Goal: Information Seeking & Learning: Learn about a topic

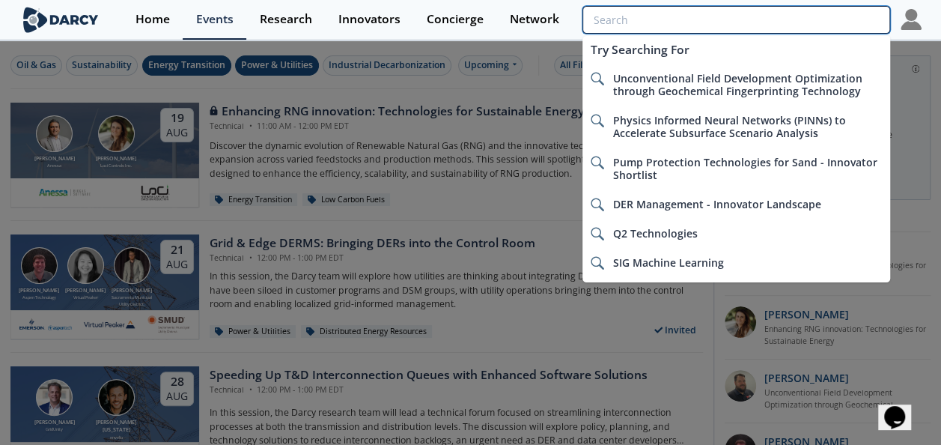
click at [823, 19] on input "search" at bounding box center [736, 20] width 307 height 28
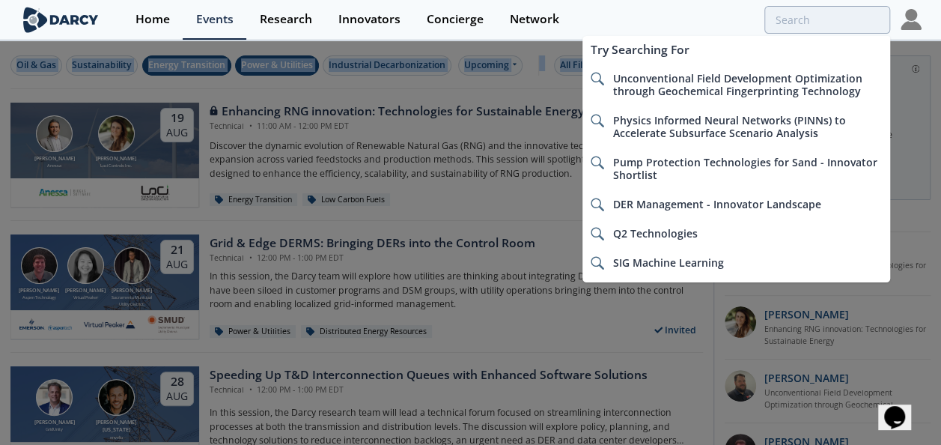
click at [0, 91] on html "Home Events Research Innovators Concierge Network Try Searching For Unconventio…" at bounding box center [470, 222] width 941 height 445
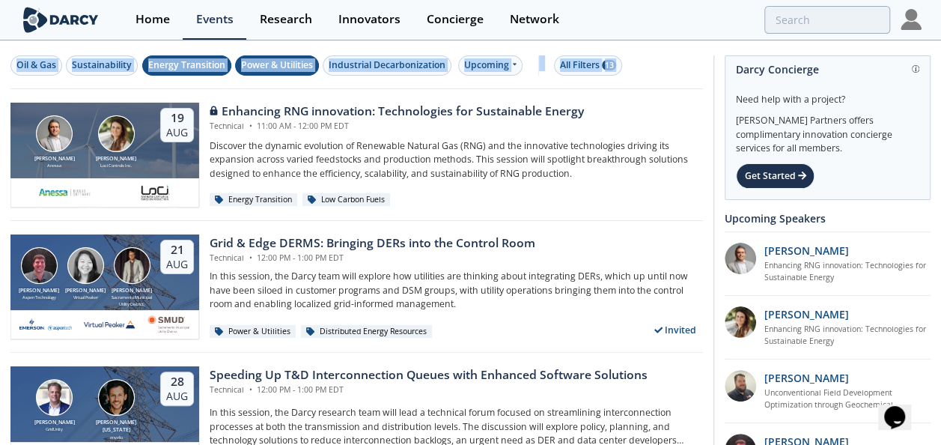
click at [918, 21] on img at bounding box center [911, 19] width 21 height 21
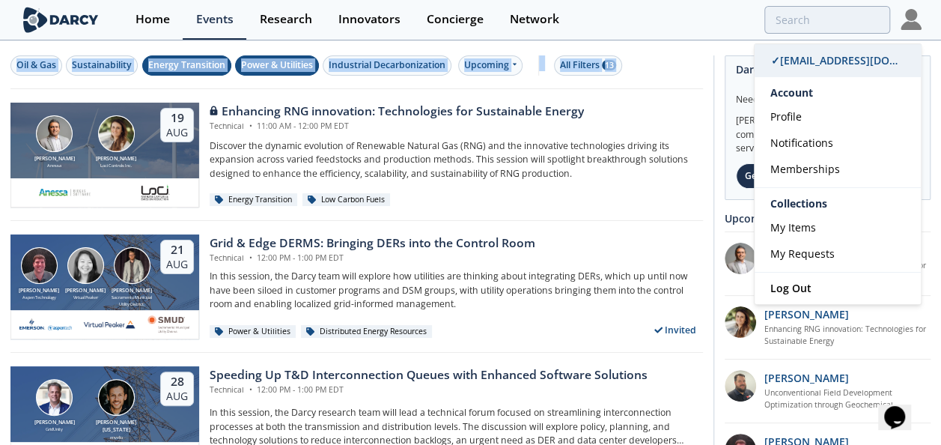
click at [863, 58] on span "✓ rharder@firstenergycorp.com" at bounding box center [863, 60] width 185 height 14
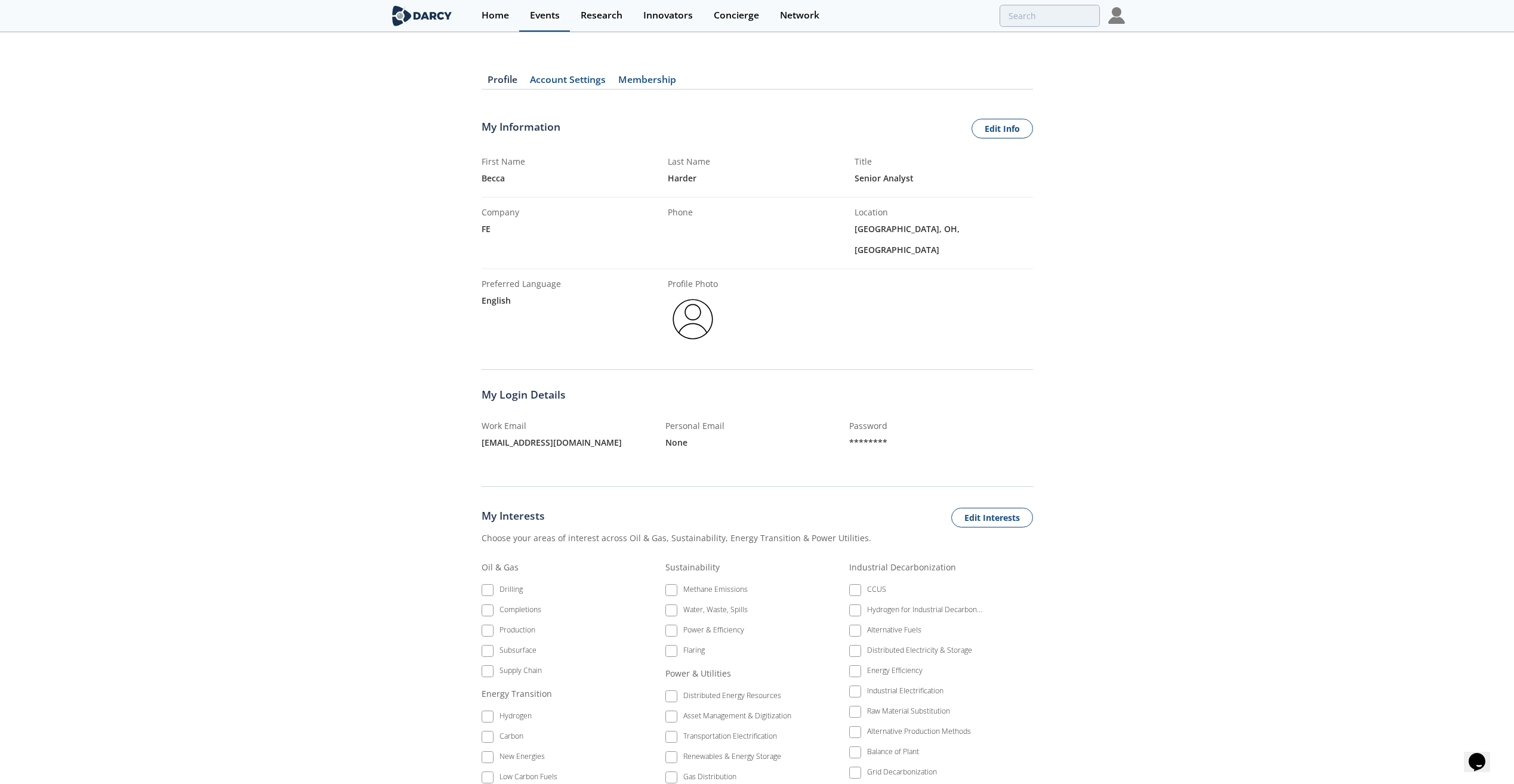
drag, startPoint x: 489, startPoint y: 11, endPoint x: 525, endPoint y: 20, distance: 37.1
click at [491, 11] on div "Home" at bounding box center [495, 15] width 27 height 10
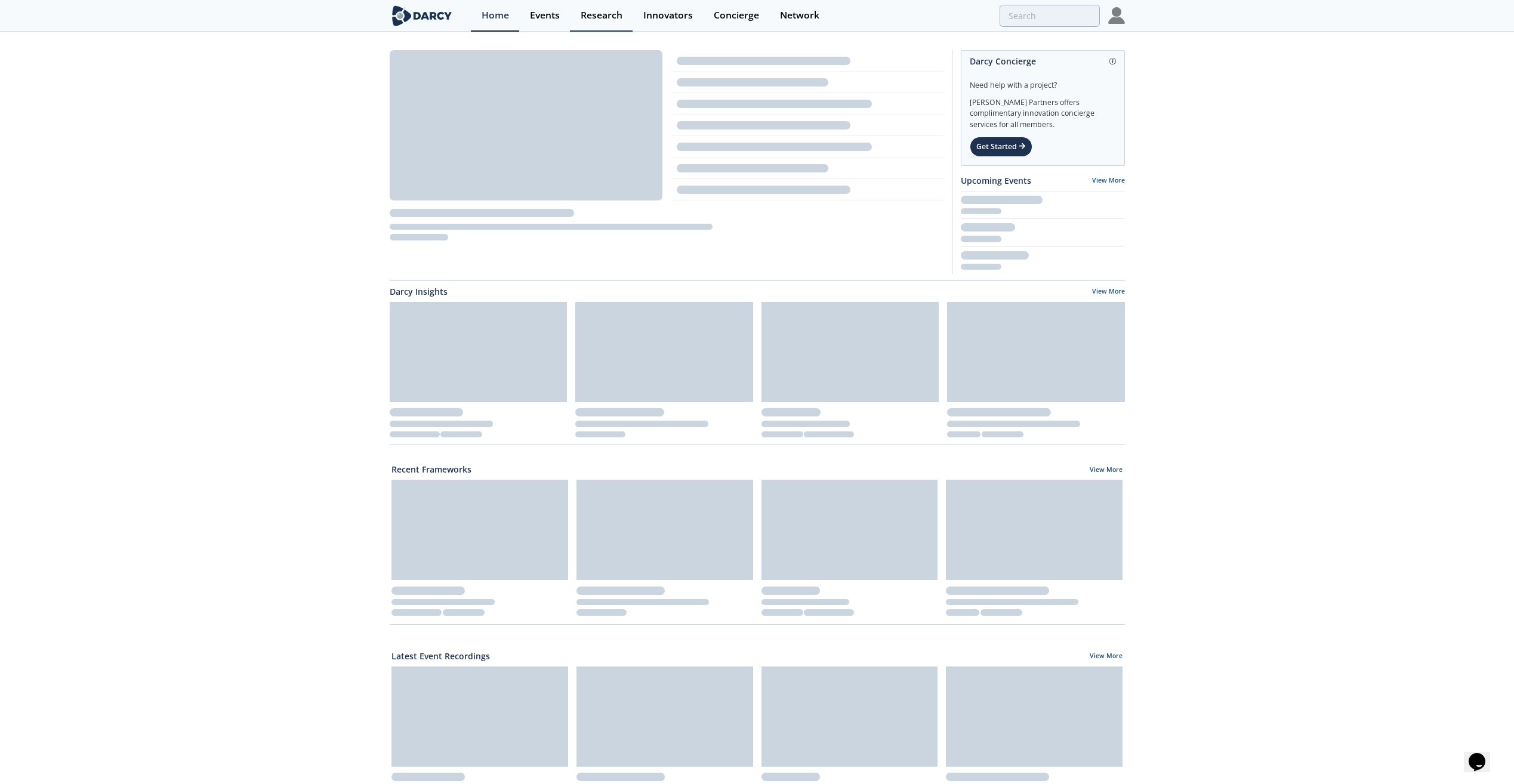
click at [584, 20] on div "Research" at bounding box center [602, 15] width 41 height 10
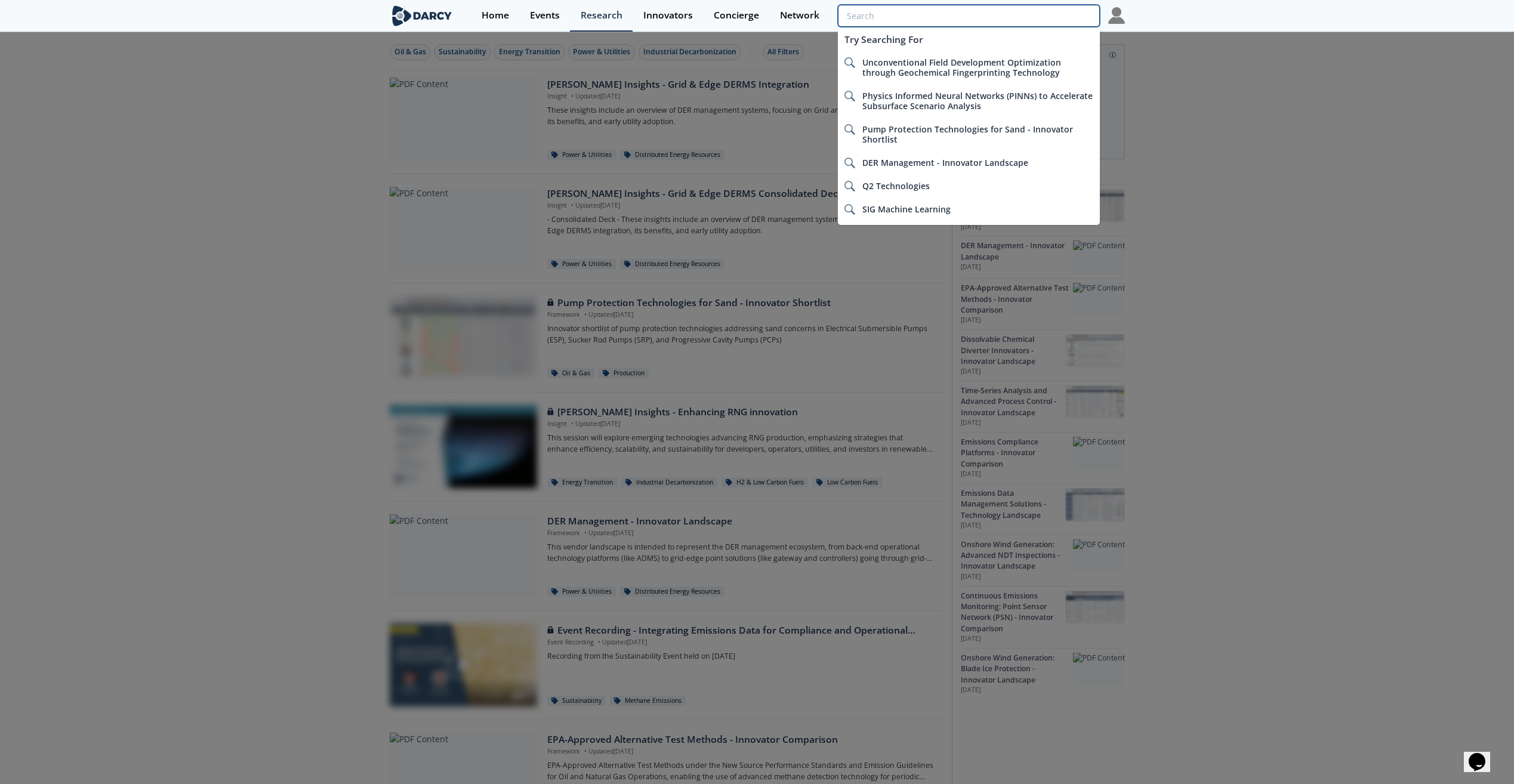
click at [759, 14] on input "search" at bounding box center [968, 16] width 261 height 22
type input "s"
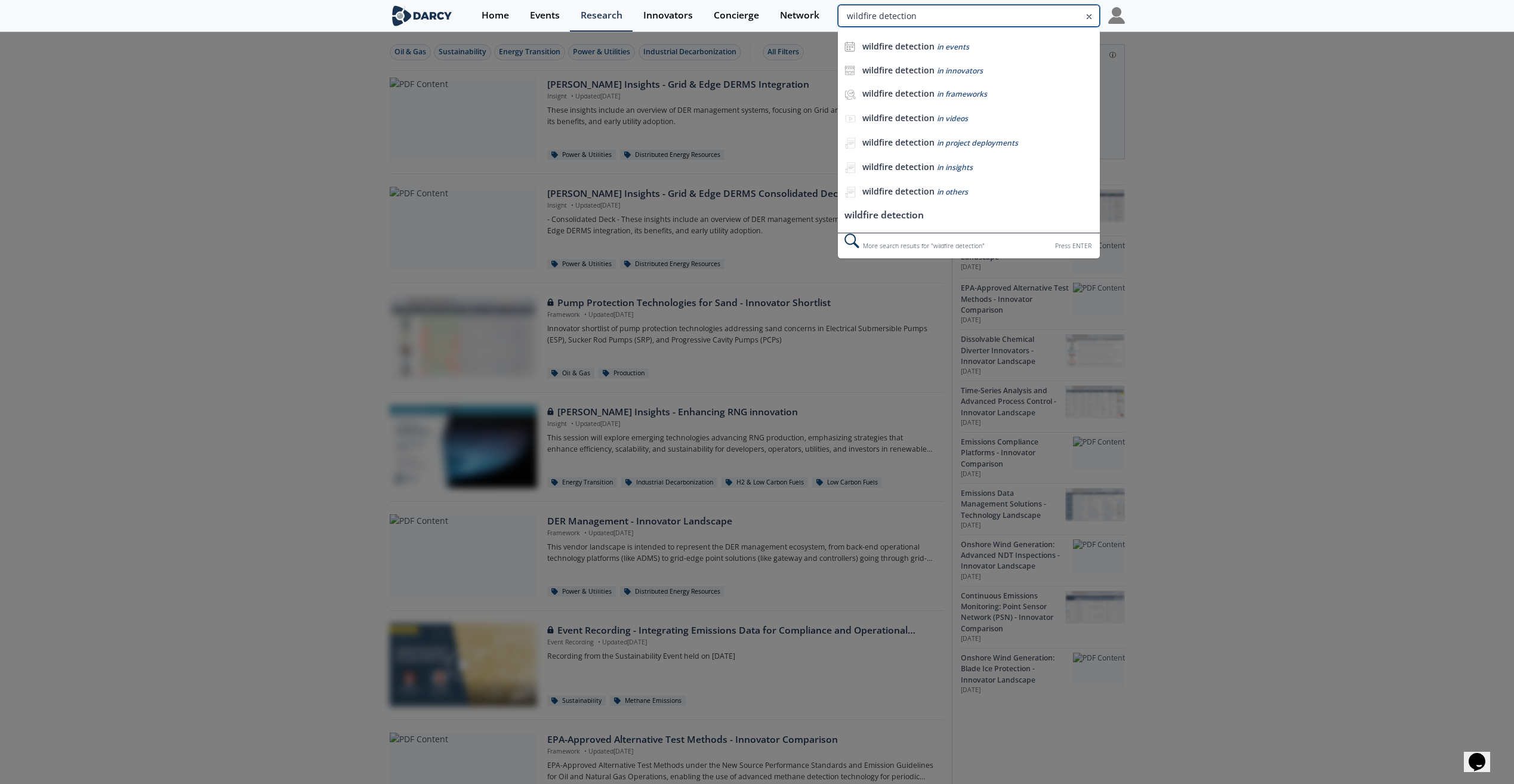
type input "wildfire detection"
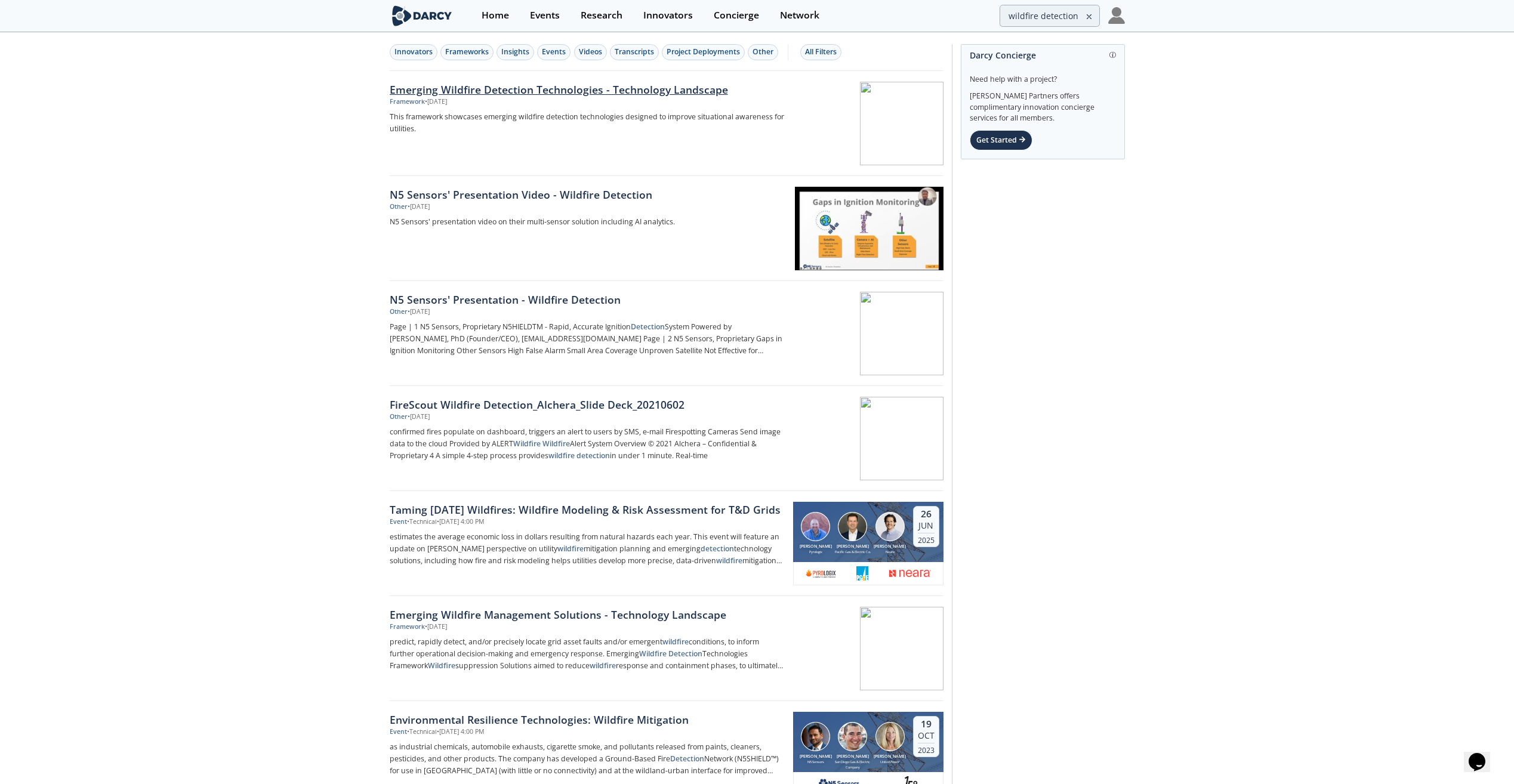
click at [603, 84] on div "Emerging Wildfire Detection Technologies - Technology Landscape" at bounding box center [587, 89] width 395 height 15
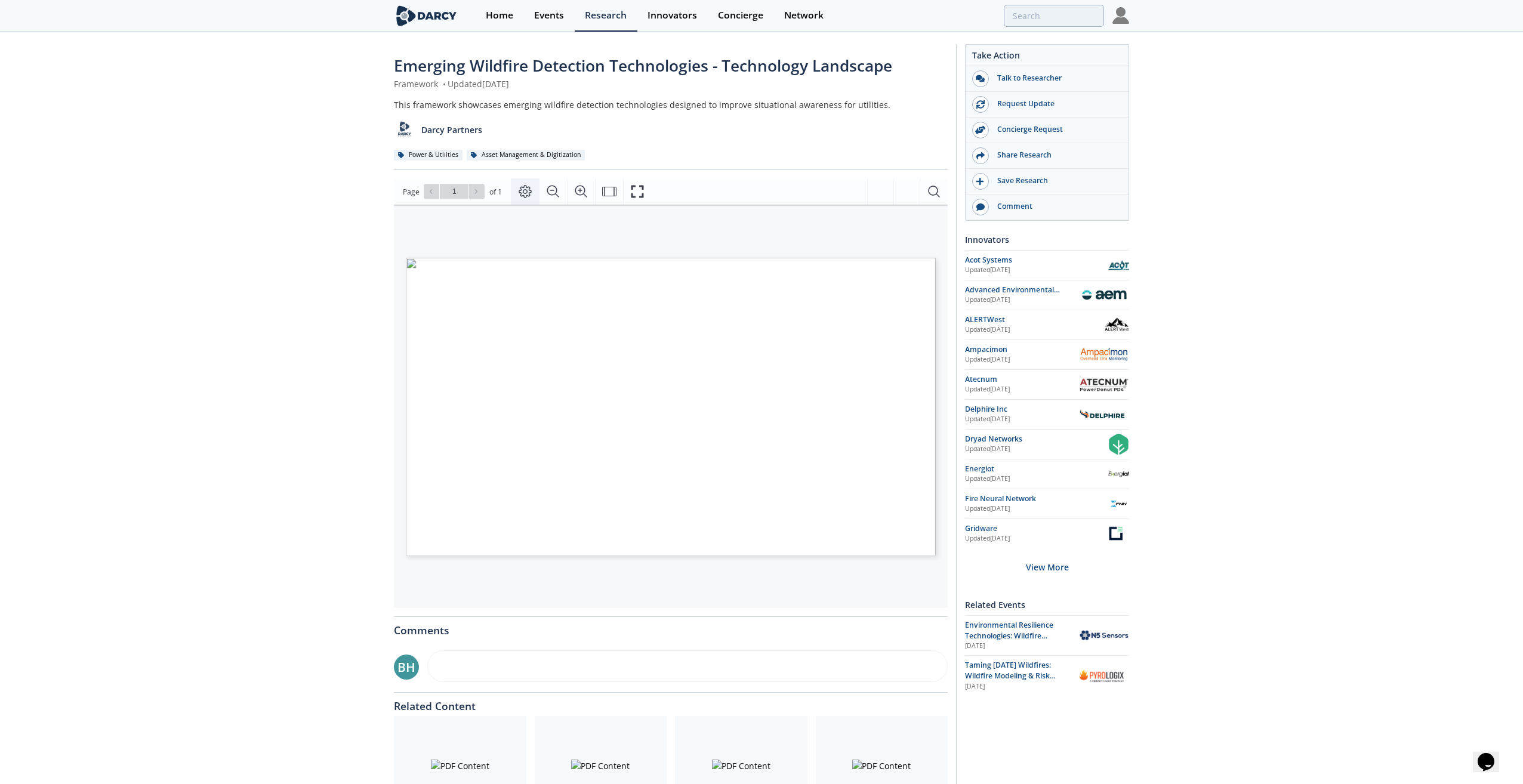
click at [524, 192] on icon "Page Layout" at bounding box center [525, 191] width 14 height 14
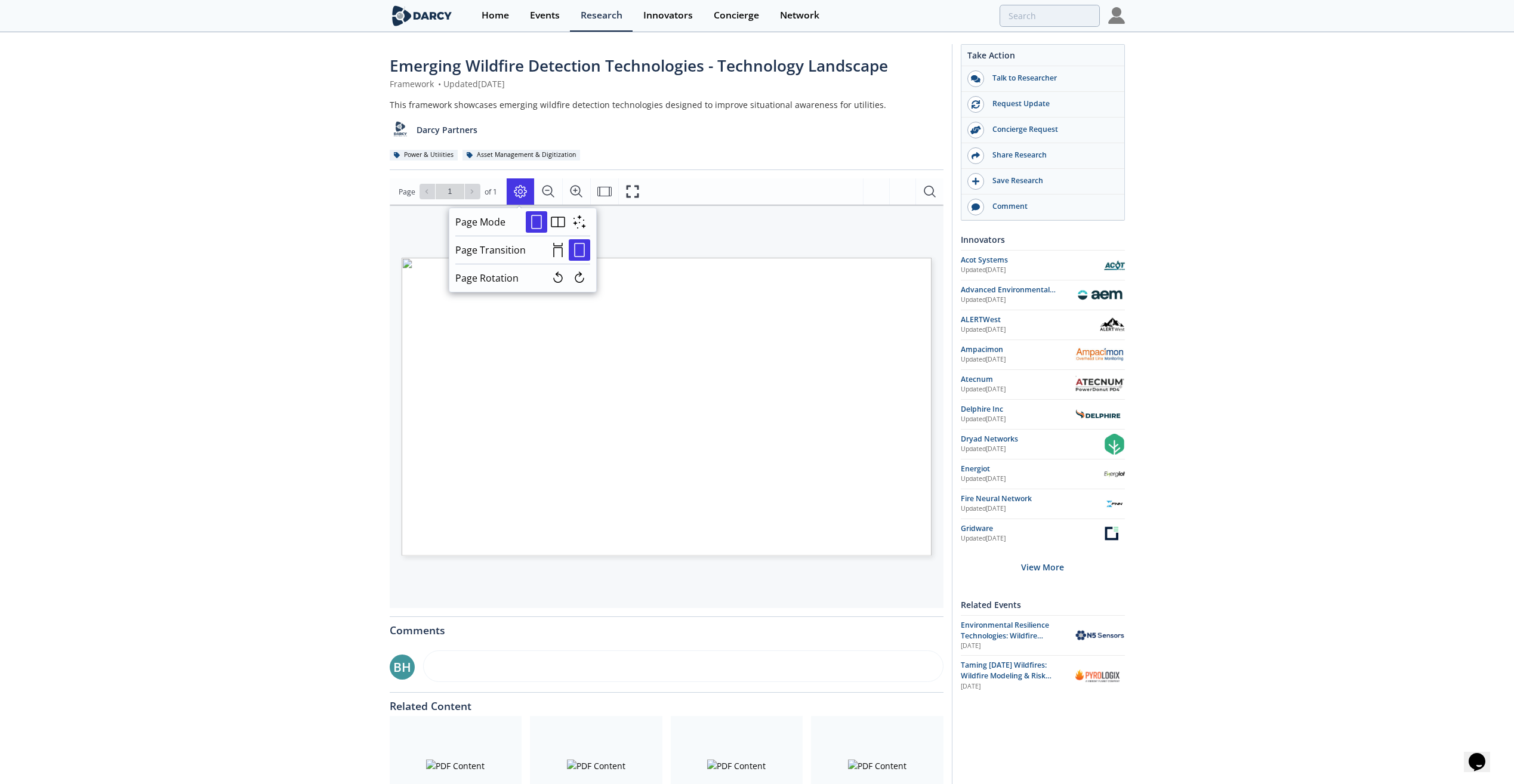
click at [251, 354] on div "Emerging Wildfire Detection Technologies - Technology Landscape Framework • Upd…" at bounding box center [757, 453] width 1514 height 840
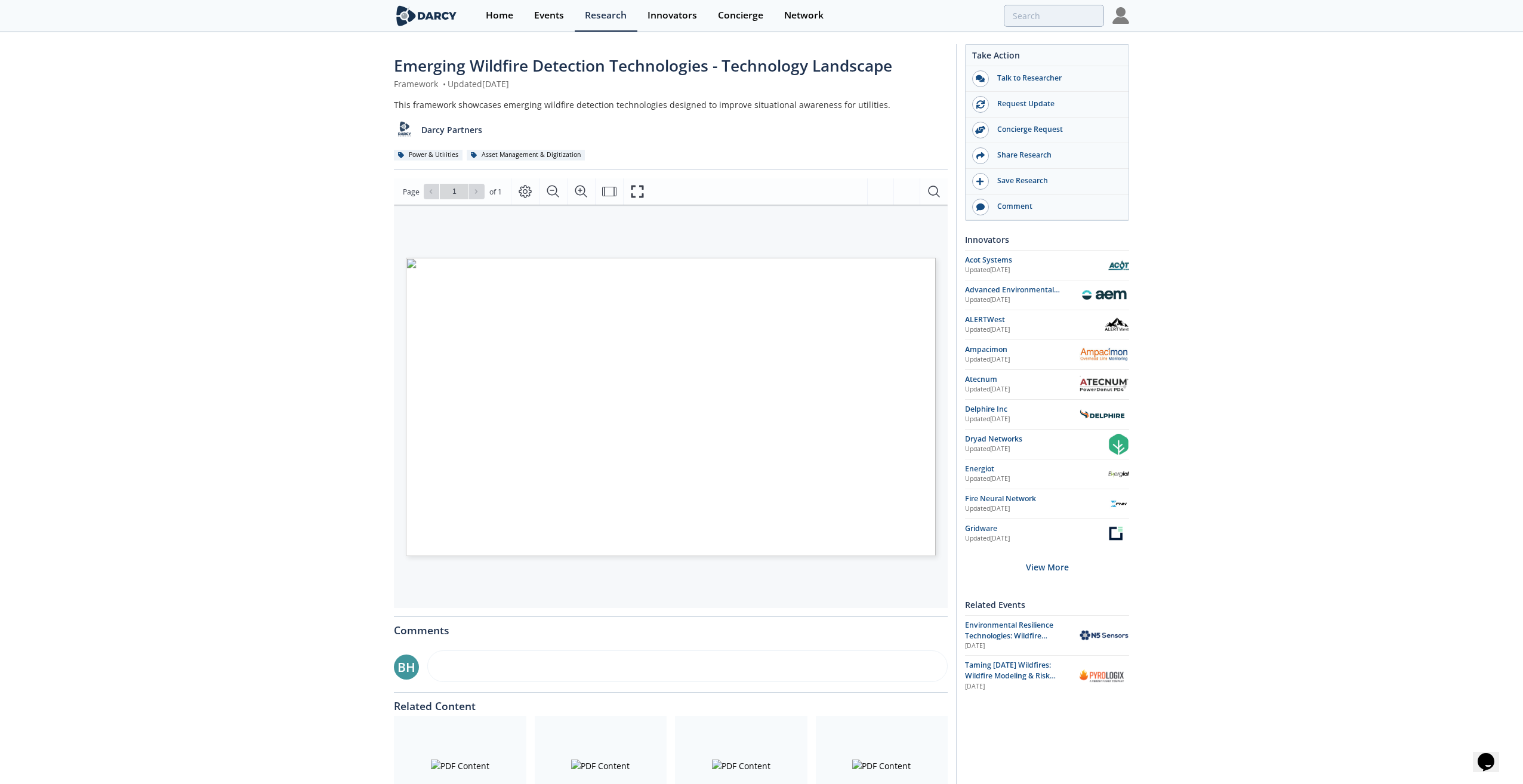
click at [581, 354] on span "$10 Million" at bounding box center [585, 357] width 18 height 4
click at [493, 284] on span "TECHNOLOGY LANDSCAPE" at bounding box center [524, 281] width 111 height 6
click at [516, 322] on span "Page 1" at bounding box center [1164, 641] width 1409 height 725
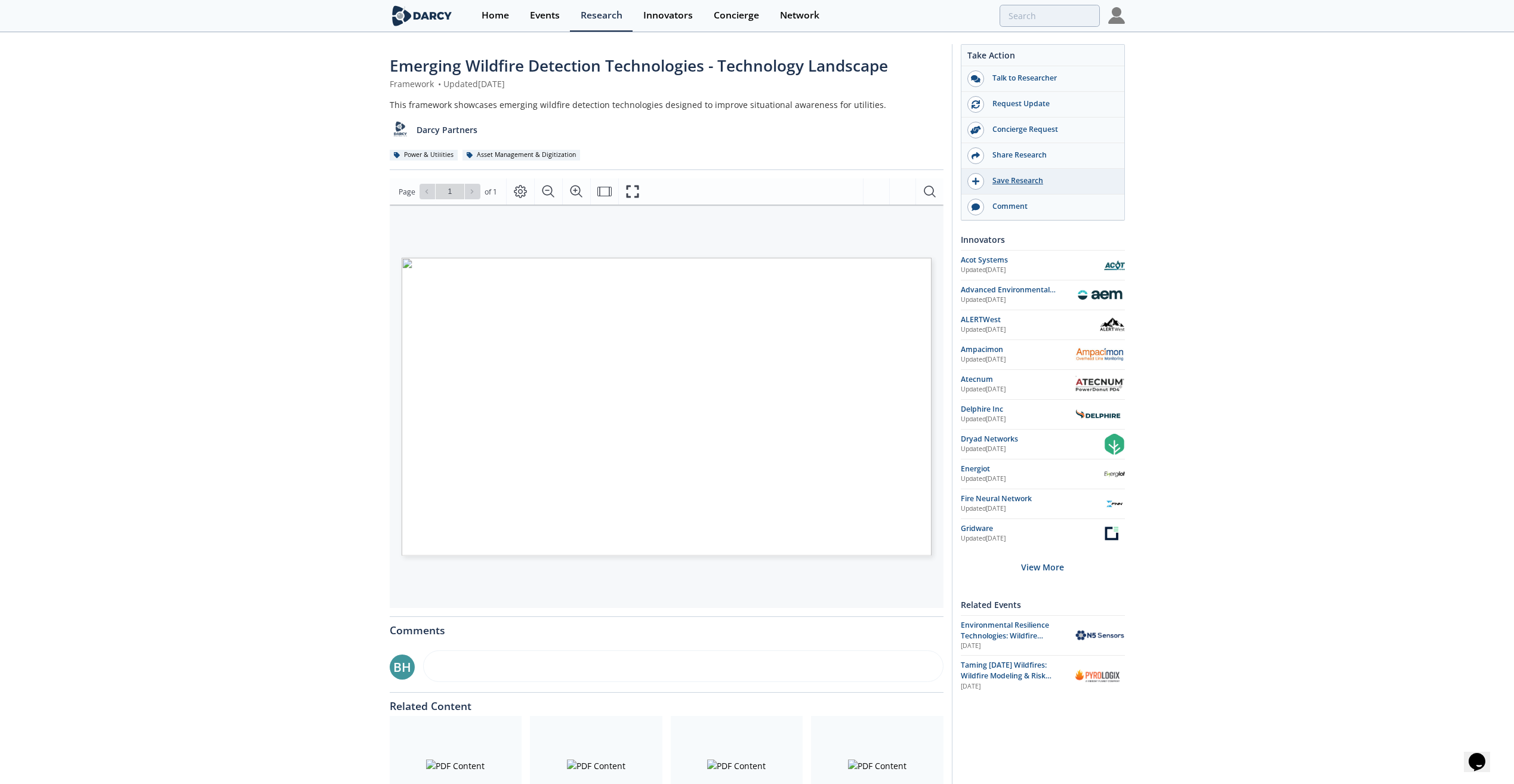
click at [759, 186] on div "Save Research" at bounding box center [1051, 180] width 134 height 10
click at [759, 178] on div "Saved to My Items" at bounding box center [1051, 180] width 134 height 10
click at [759, 178] on div "Save Research" at bounding box center [1051, 180] width 134 height 10
click at [759, 155] on div "Share Research" at bounding box center [1051, 155] width 134 height 10
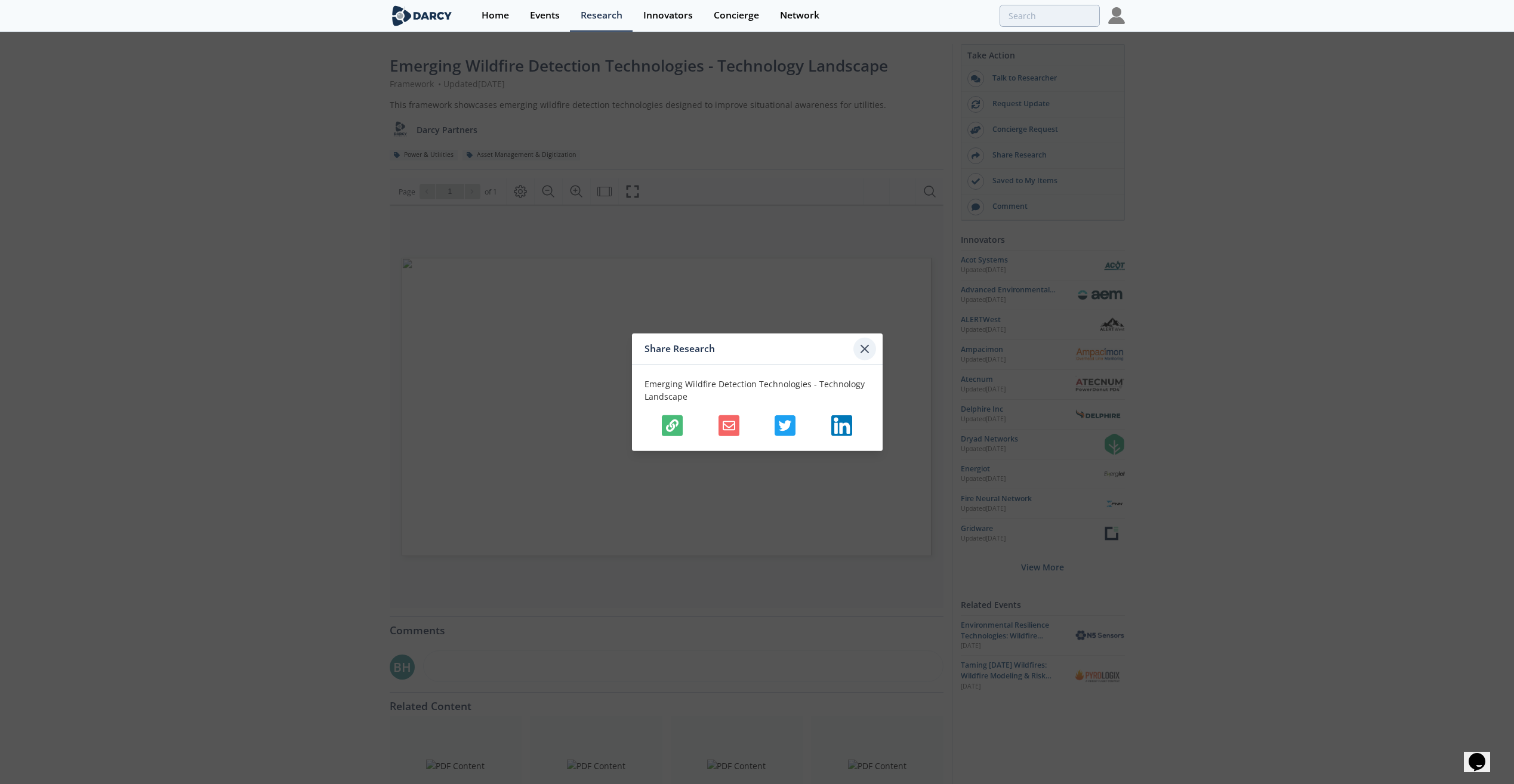
click at [759, 343] on icon at bounding box center [865, 349] width 14 height 14
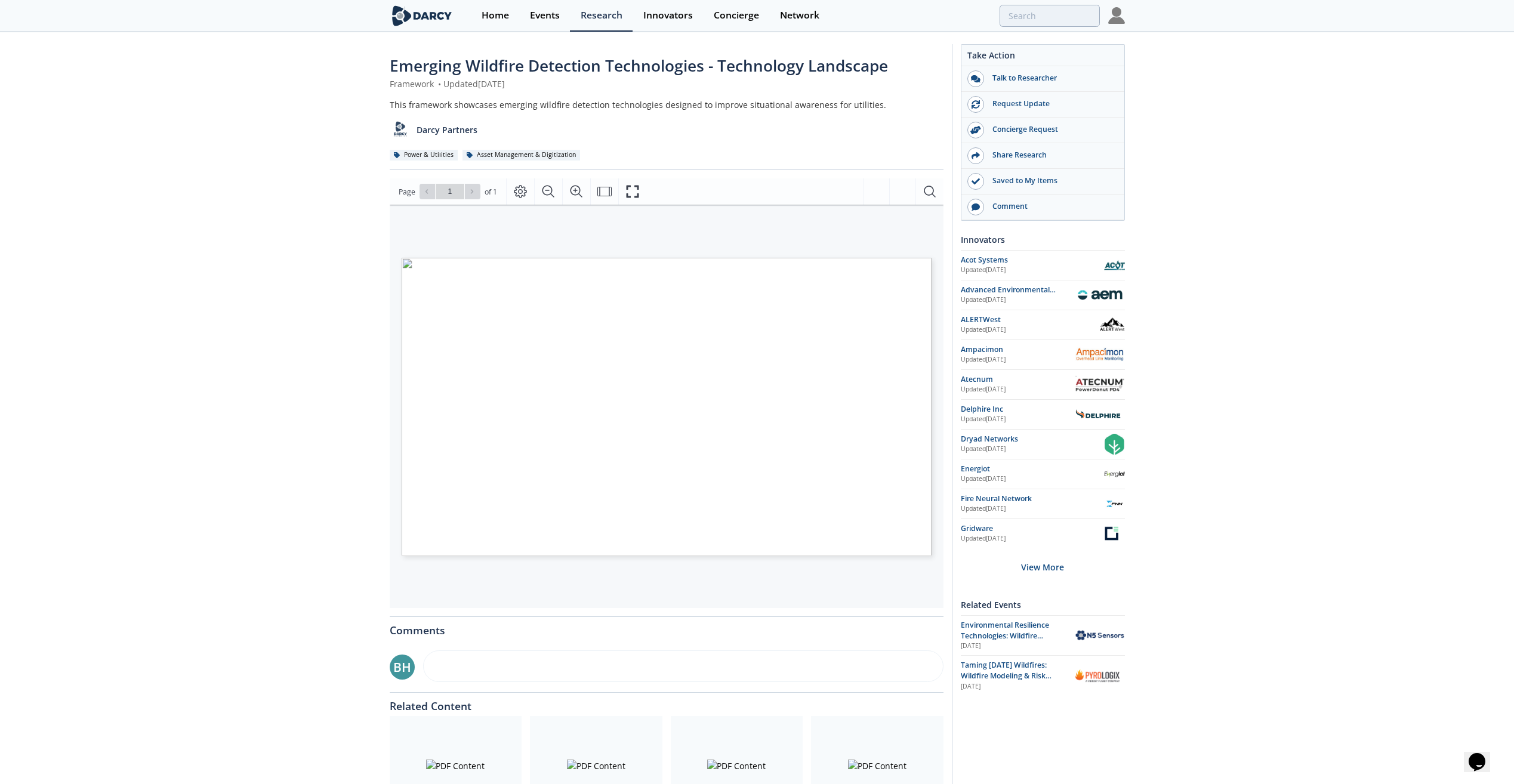
click at [759, 265] on div "Emerging Wildfire Detection Technologies - Technology Landscape Framework • Upd…" at bounding box center [757, 453] width 1514 height 840
drag, startPoint x: 1118, startPoint y: 12, endPoint x: 1262, endPoint y: 422, distance: 434.6
click at [759, 354] on div "Emerging Wildfire Detection Technologies - Technology Landscape Framework • Upd…" at bounding box center [757, 453] width 1514 height 840
click at [759, 17] on img at bounding box center [1116, 15] width 17 height 17
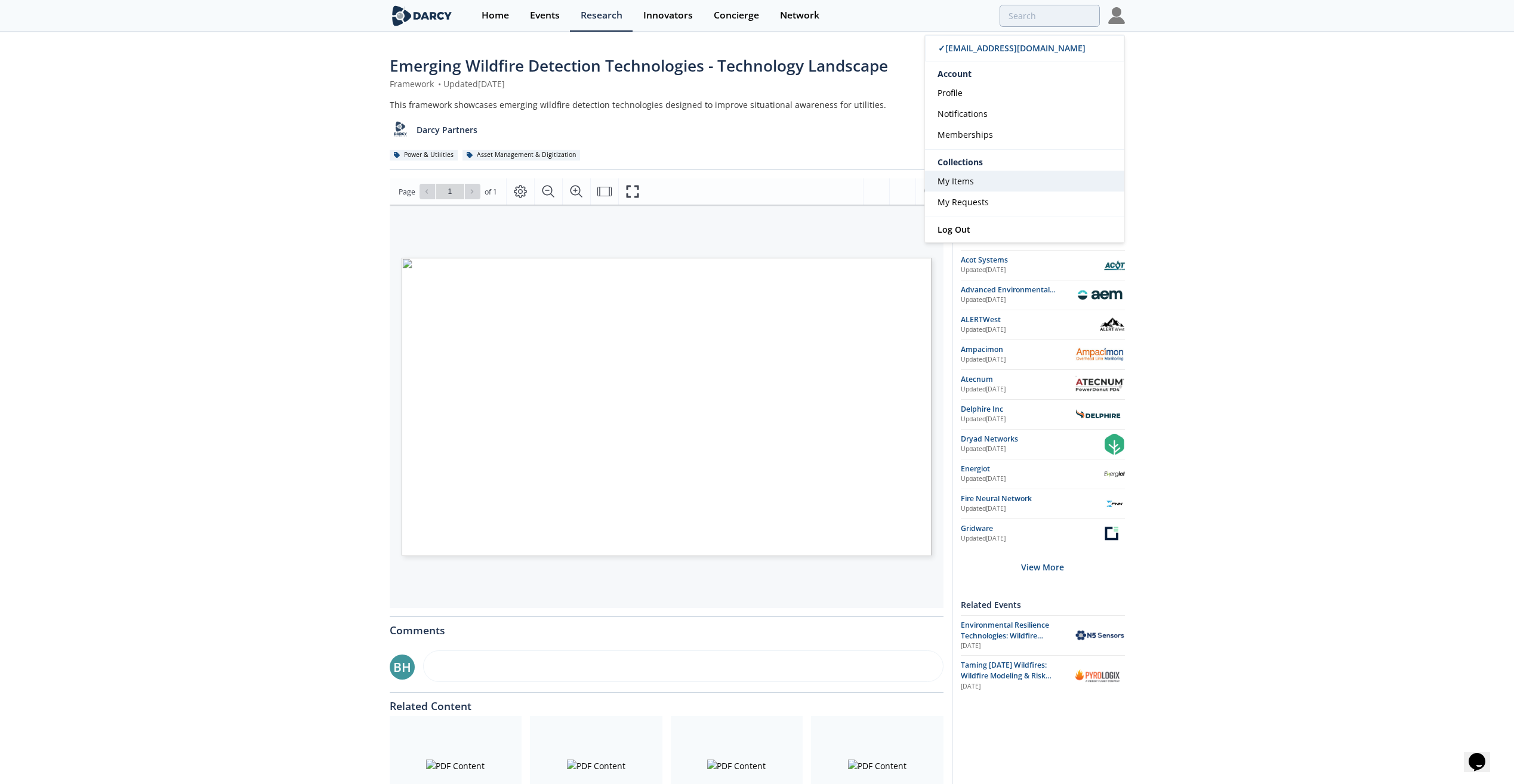
click at [759, 182] on span "My Items" at bounding box center [955, 181] width 37 height 11
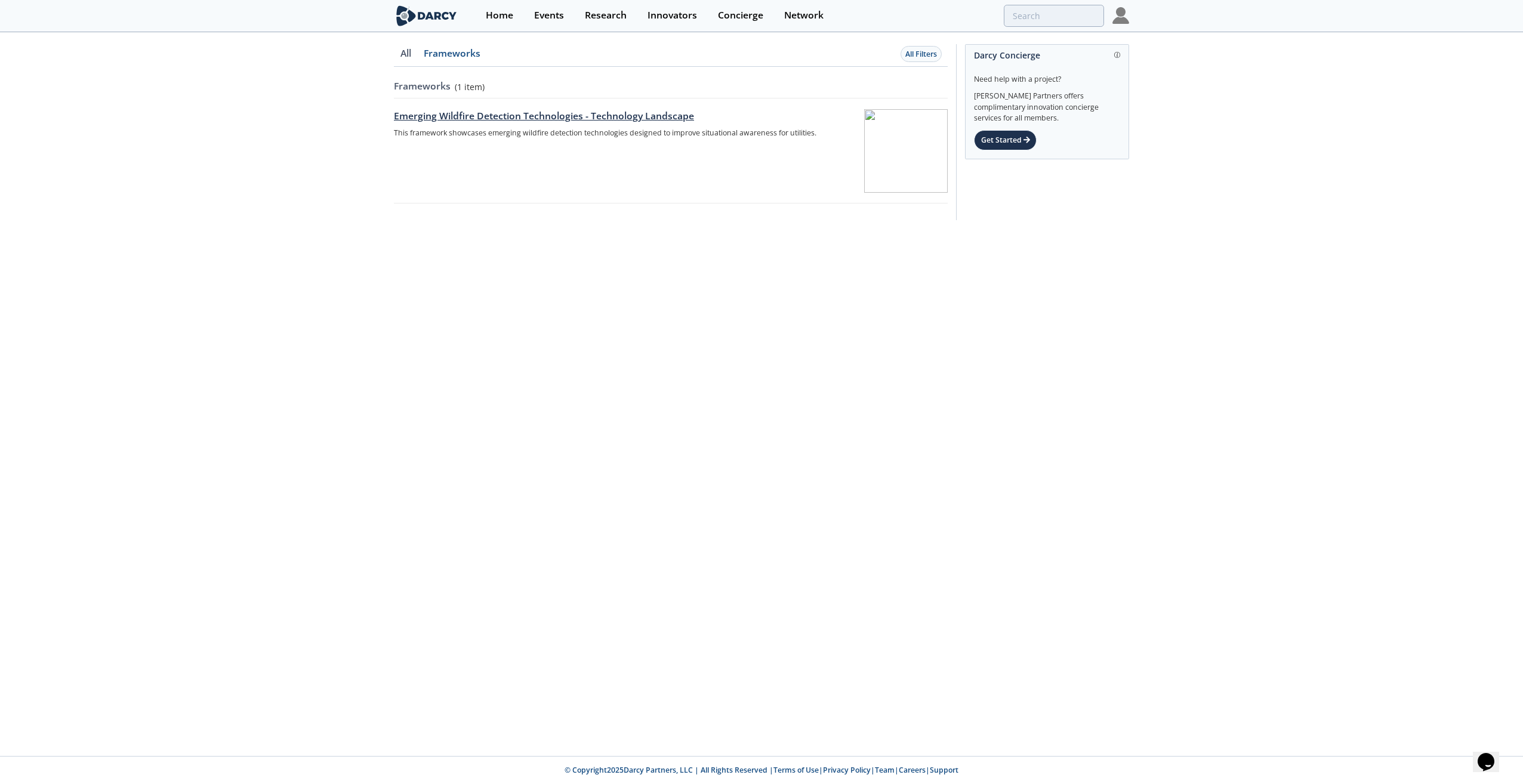
click at [533, 116] on div "Emerging Wildfire Detection Technologies - Technology Landscape" at bounding box center [625, 116] width 462 height 14
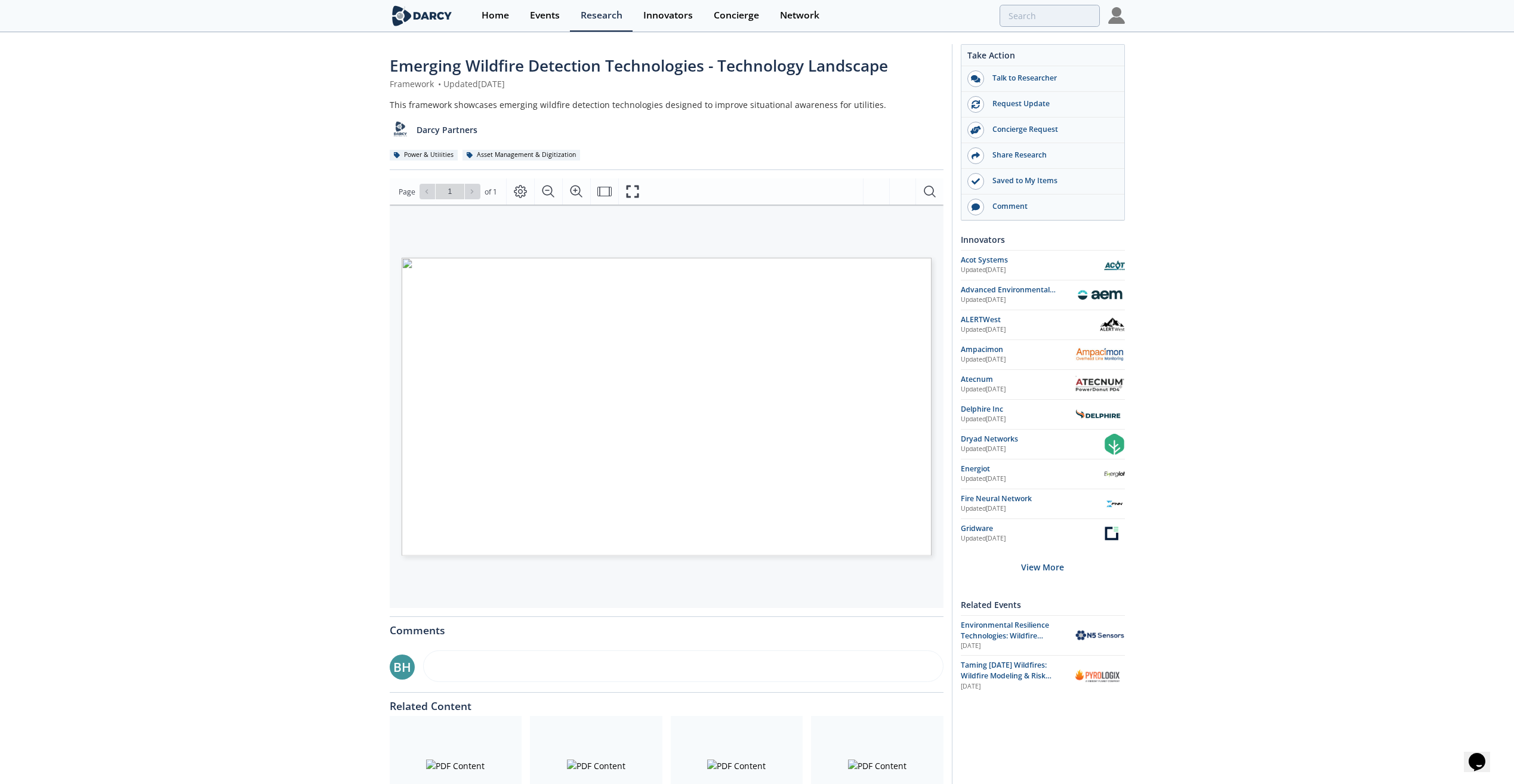
drag, startPoint x: 640, startPoint y: 319, endPoint x: 190, endPoint y: 383, distance: 454.5
click at [189, 354] on div "Emerging Wildfire Detection Technologies - Technology Landscape Framework • Upd…" at bounding box center [757, 453] width 1514 height 840
click at [759, 150] on div "Share Research" at bounding box center [1051, 155] width 134 height 10
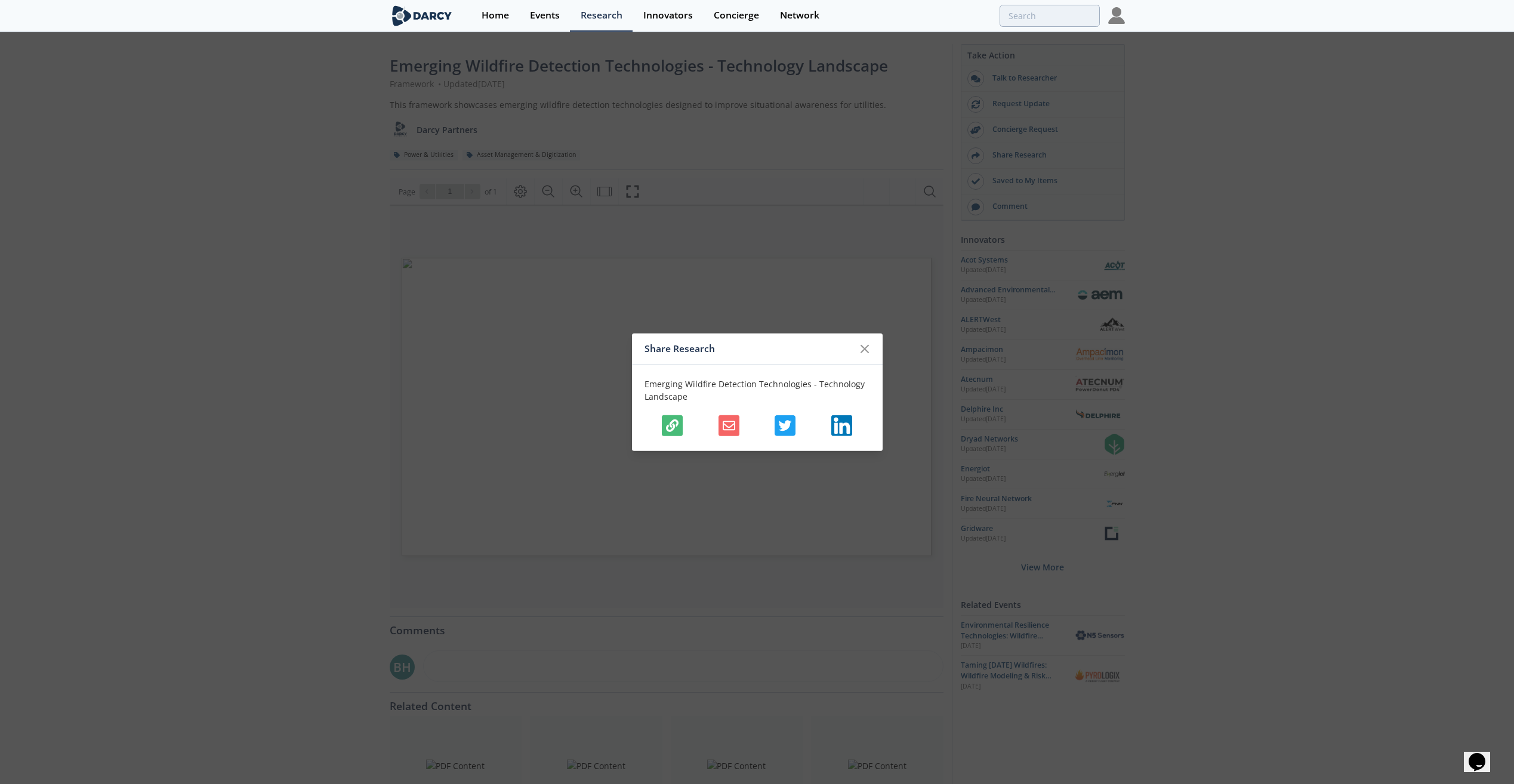
click at [735, 354] on button "button" at bounding box center [729, 425] width 21 height 21
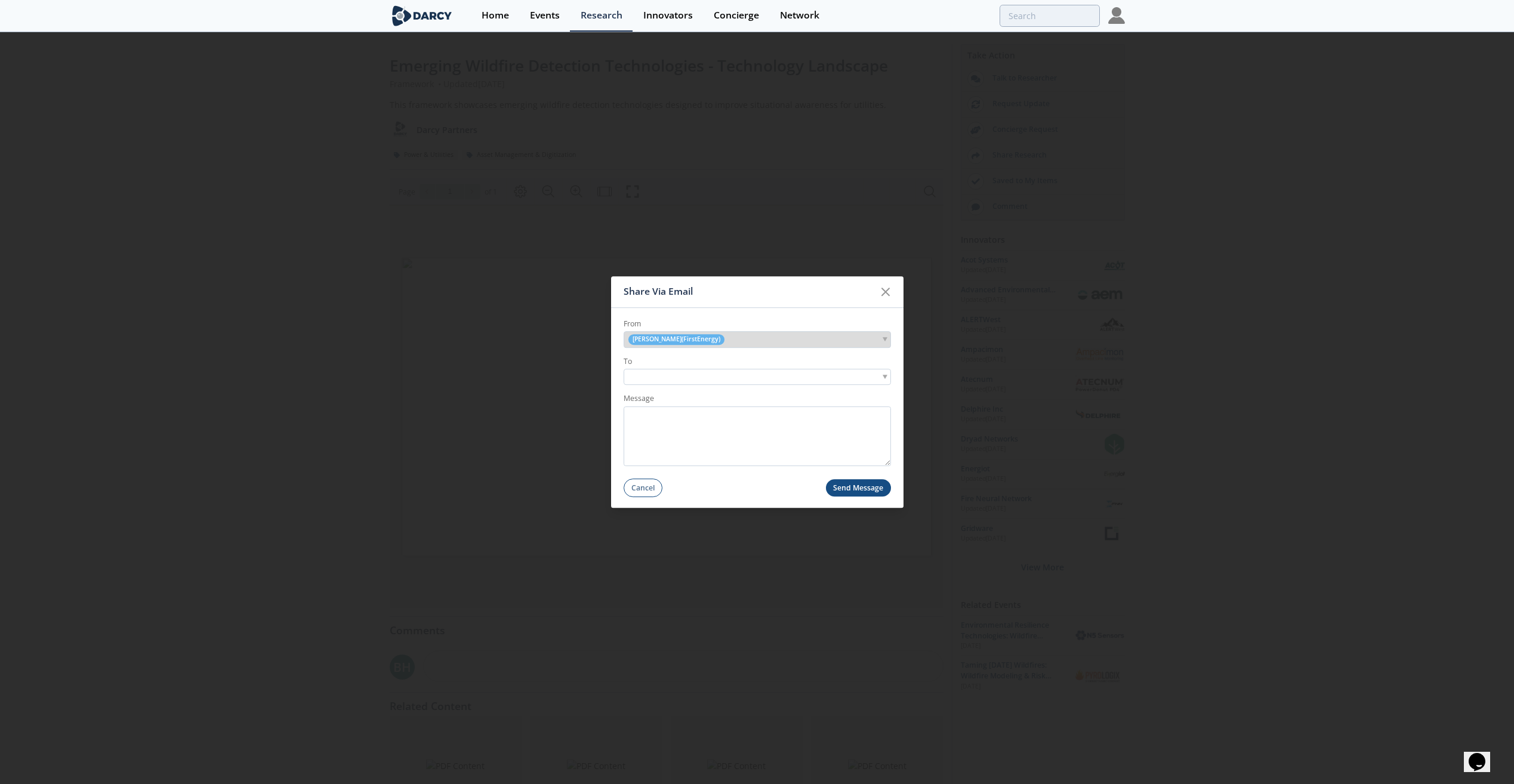
click at [724, 354] on div at bounding box center [757, 378] width 267 height 16
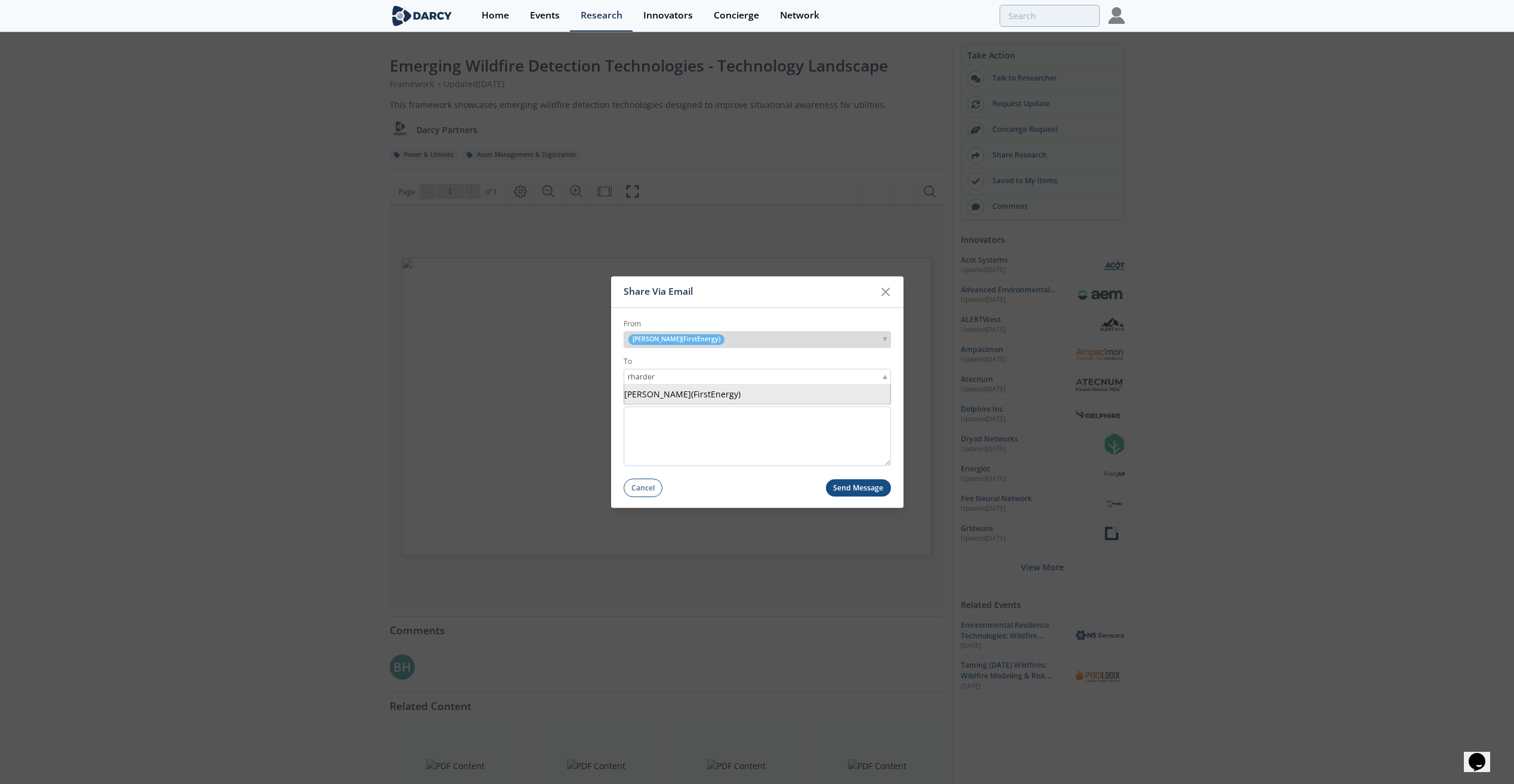
type input "rharder"
click at [713, 354] on textarea "Message" at bounding box center [757, 437] width 267 height 60
type textarea "see"
click at [759, 354] on button "Send Message" at bounding box center [858, 488] width 65 height 18
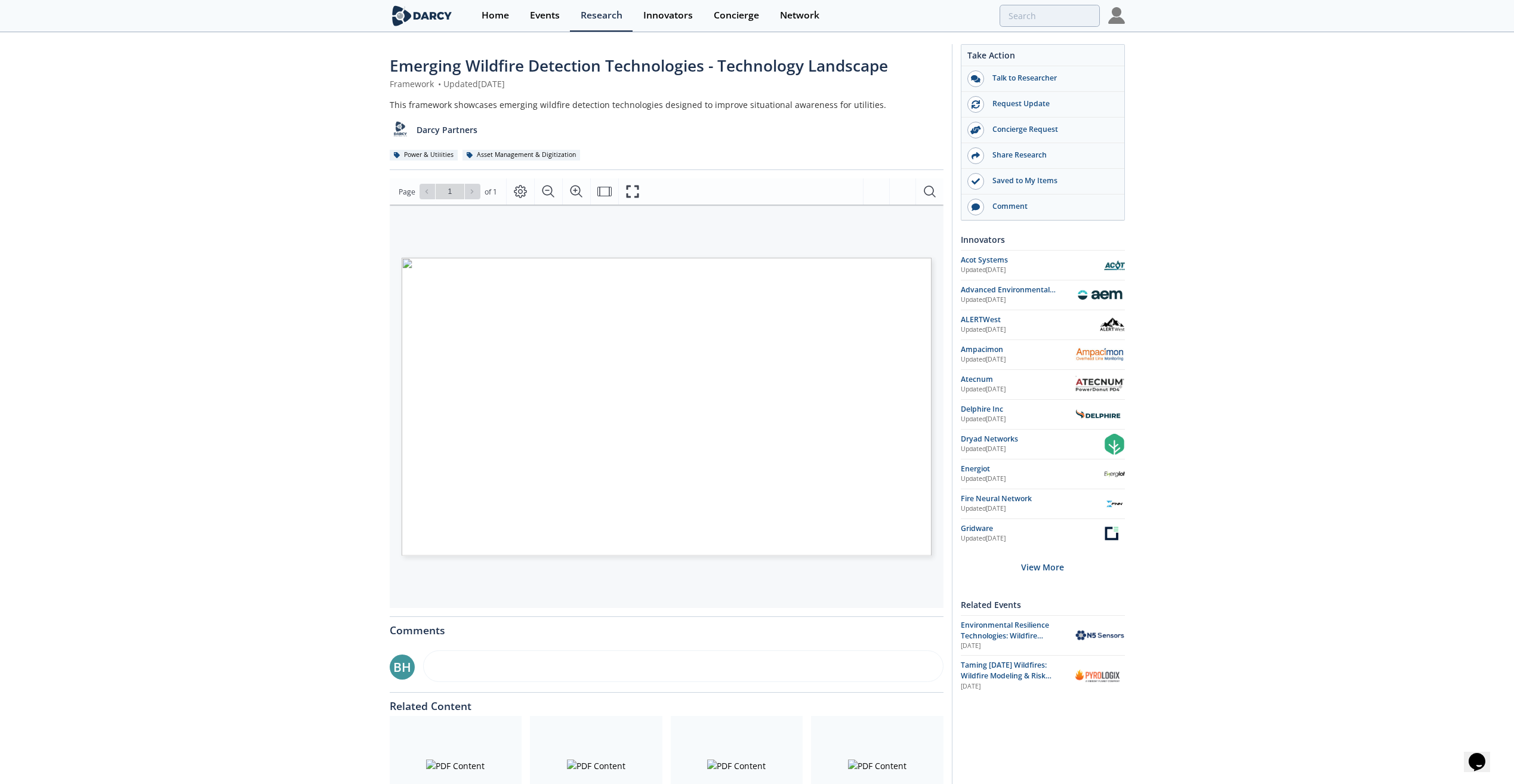
click at [341, 280] on div "Emerging Wildfire Detection Technologies - Technology Landscape Framework • Upd…" at bounding box center [757, 453] width 1514 height 840
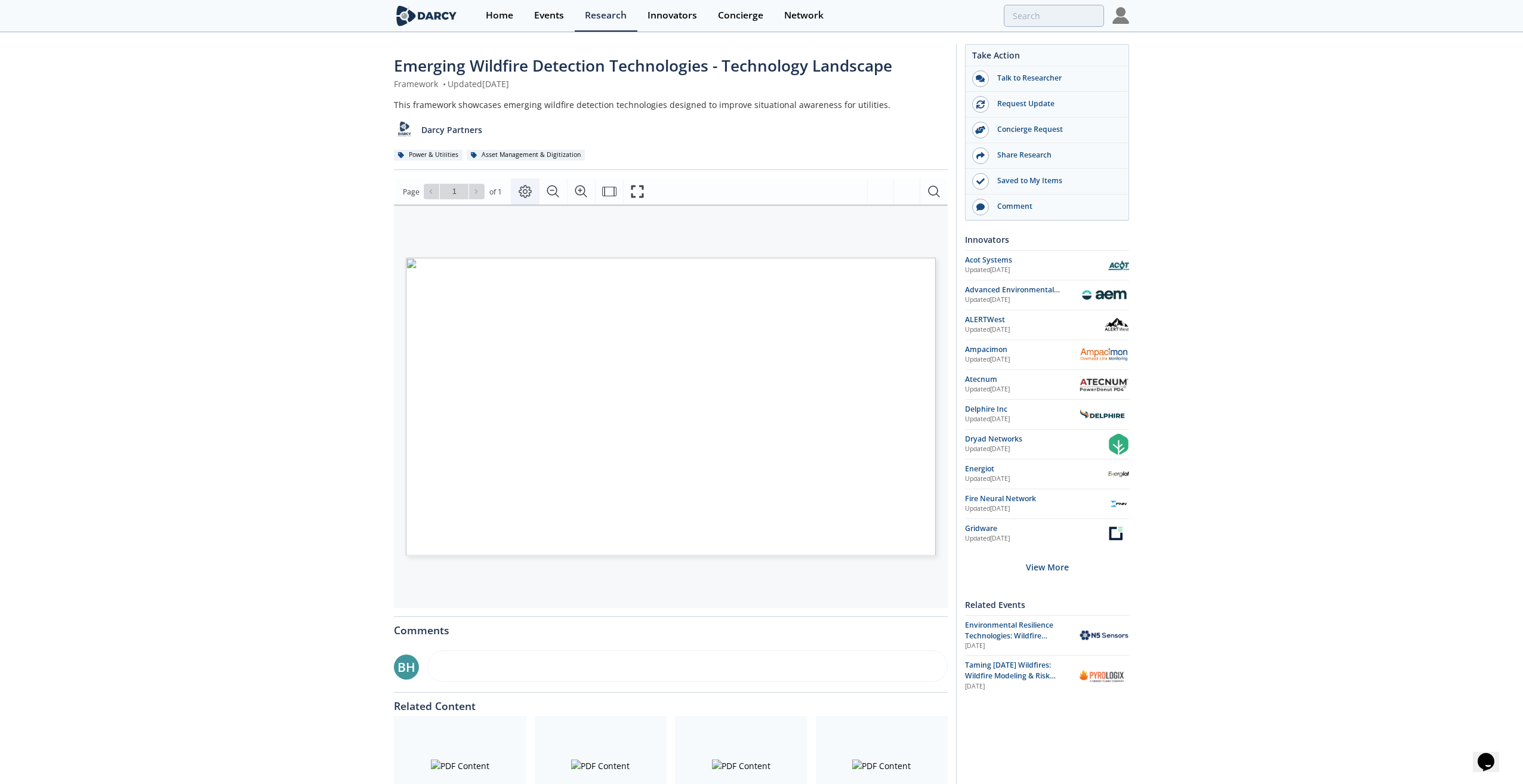
click at [526, 185] on icon "Page Layout" at bounding box center [525, 191] width 14 height 14
click at [628, 354] on span "Page 1" at bounding box center [1164, 641] width 1409 height 725
click at [631, 354] on span "Page 1" at bounding box center [1164, 641] width 1409 height 725
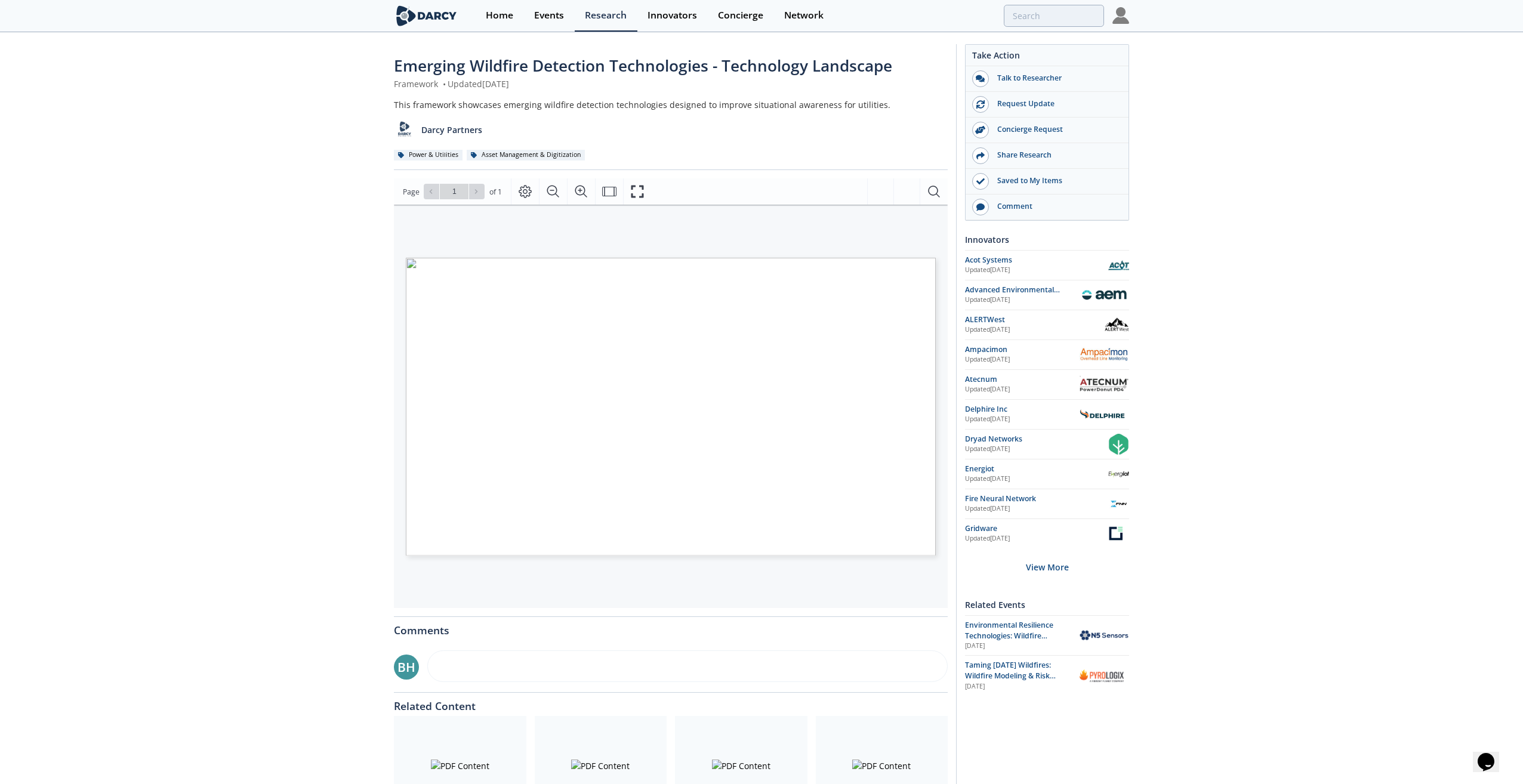
click at [759, 354] on span "Page 1" at bounding box center [1164, 641] width 1409 height 725
click at [638, 193] on icon "Fullscreen" at bounding box center [638, 191] width 14 height 14
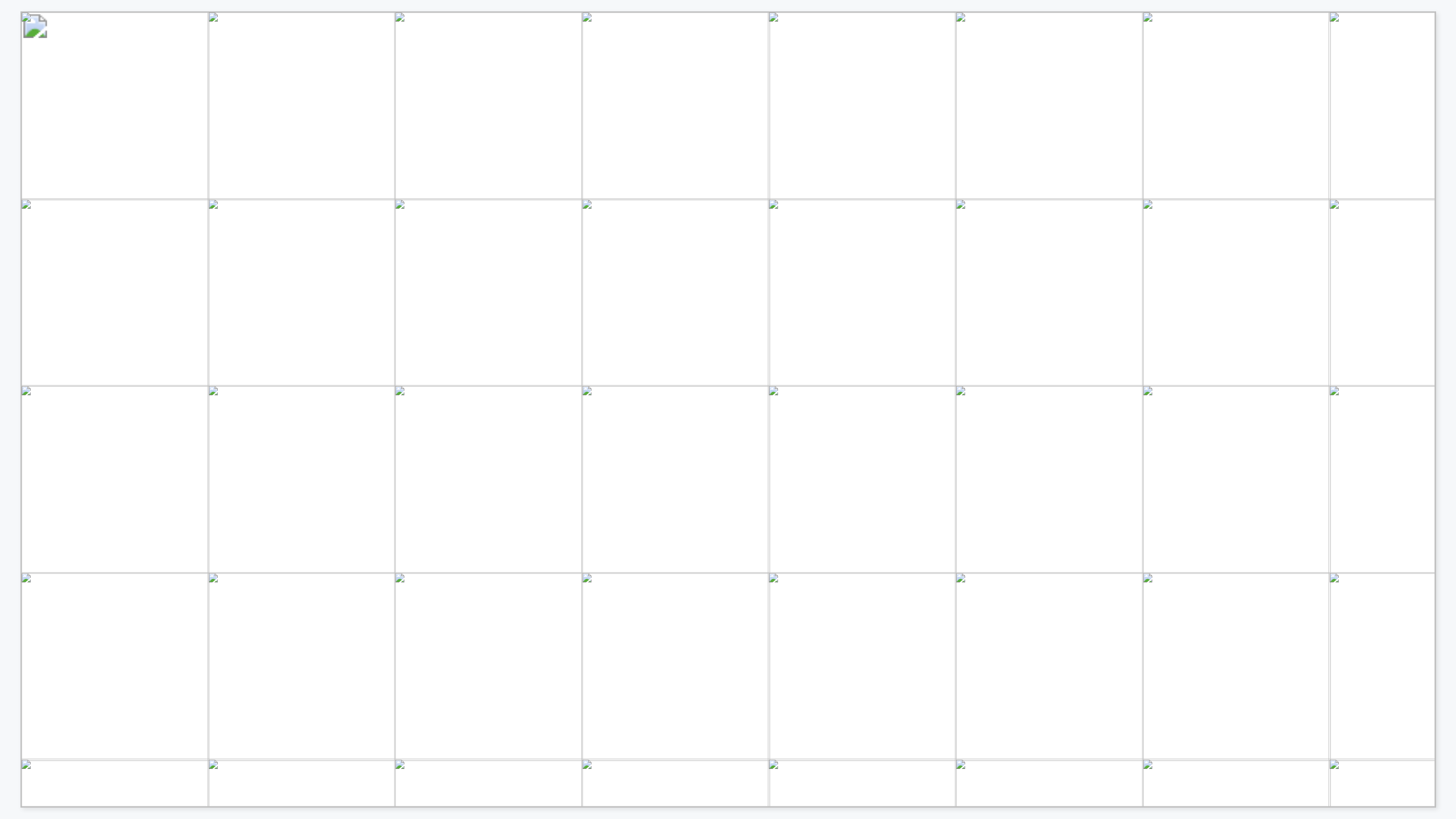
click at [723, 337] on span "Wildfire" at bounding box center [1047, 426] width 33 height 9
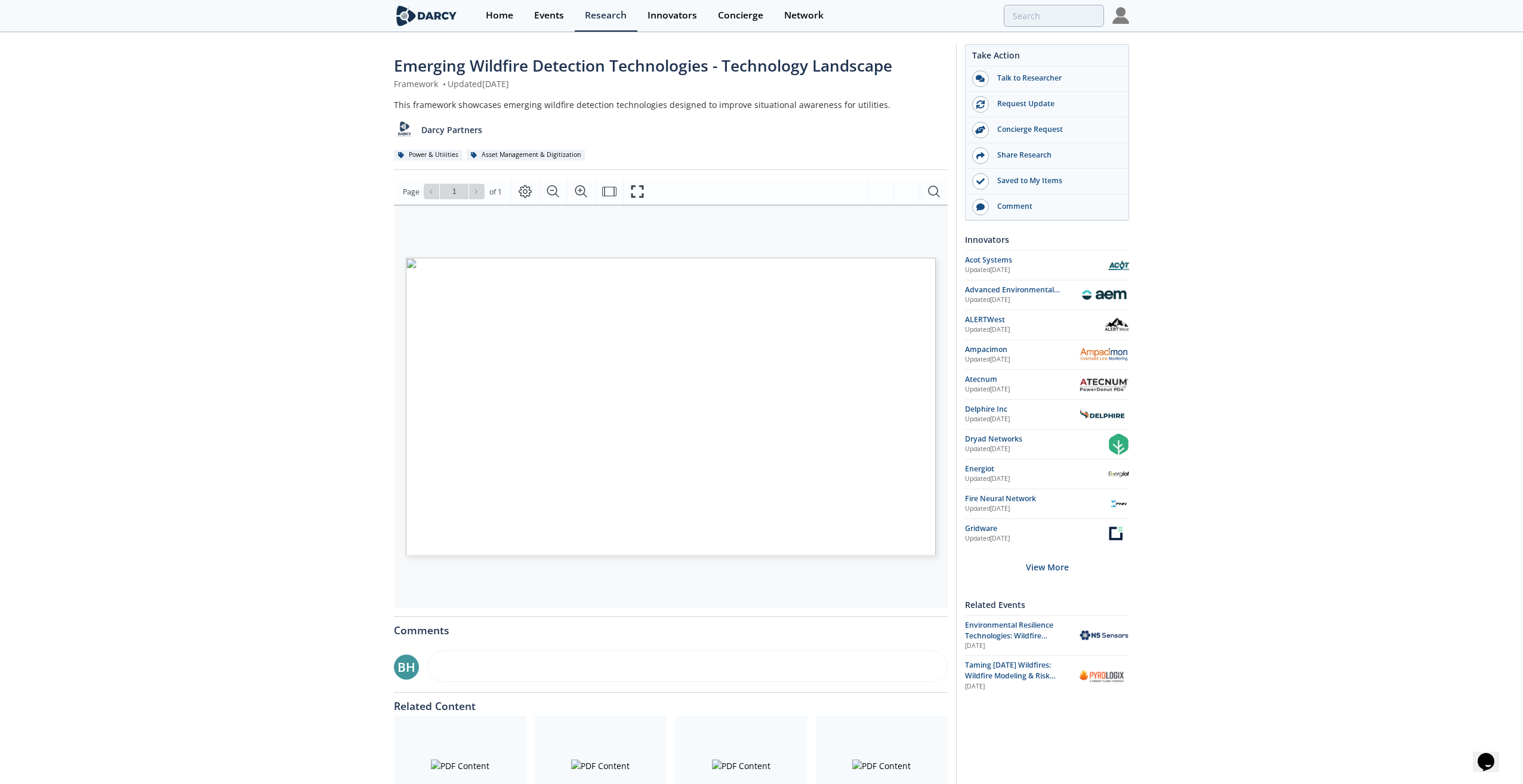
click at [622, 354] on span "Page 1" at bounding box center [1164, 641] width 1409 height 725
click at [641, 194] on icon "Fullscreen" at bounding box center [638, 191] width 14 height 14
click at [524, 190] on icon "Page Layout" at bounding box center [525, 192] width 13 height 13
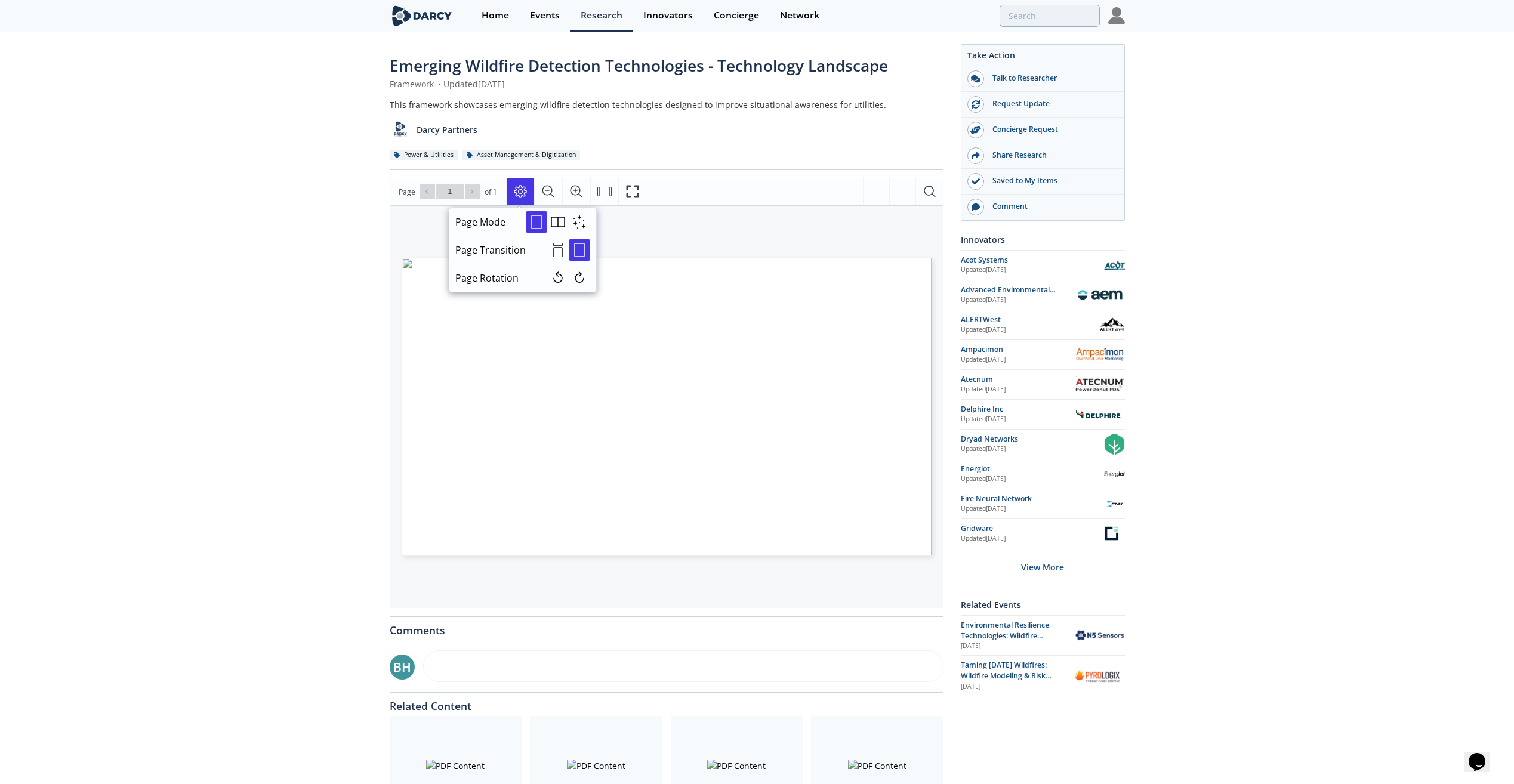
click at [277, 340] on div "Emerging Wildfire Detection Technologies - Technology Landscape Framework • Upd…" at bounding box center [757, 453] width 1514 height 840
